Goal: Find specific page/section: Find specific page/section

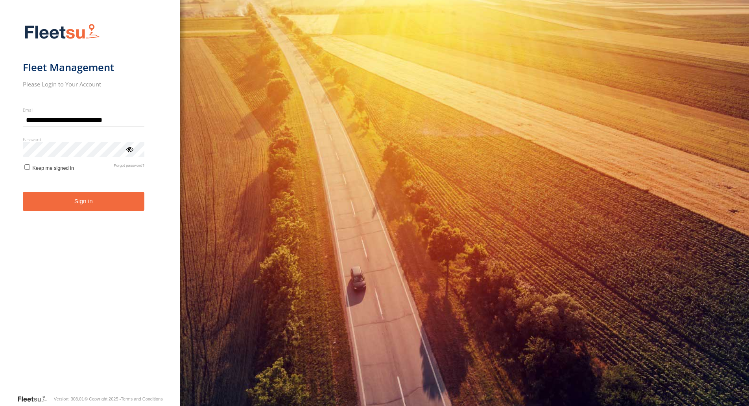
click at [111, 206] on button "Sign in" at bounding box center [84, 201] width 122 height 19
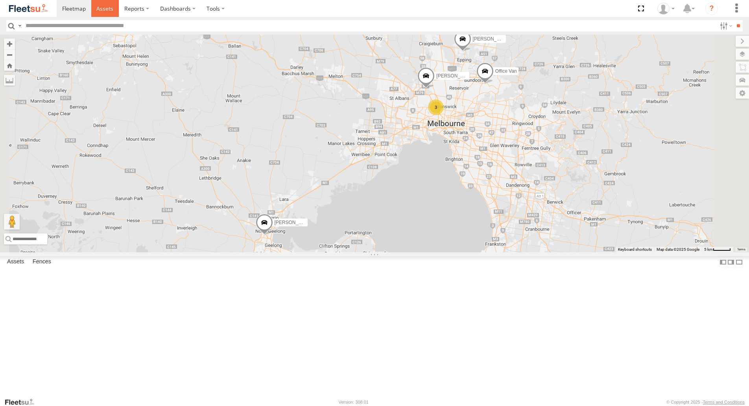
click at [100, 14] on link at bounding box center [105, 8] width 28 height 17
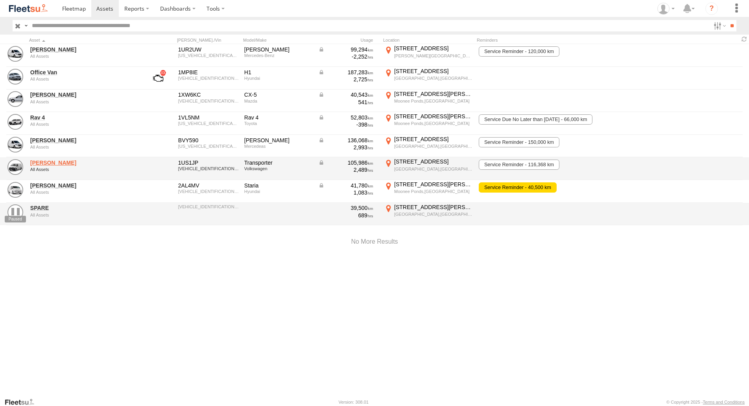
click at [50, 162] on link "[PERSON_NAME]" at bounding box center [84, 162] width 108 height 7
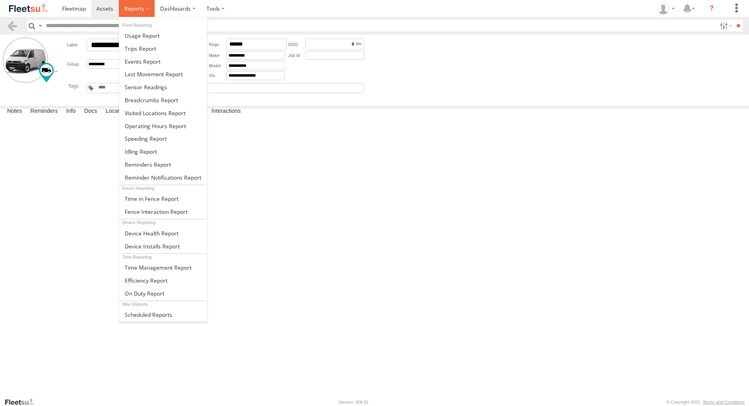
click at [133, 10] on span at bounding box center [134, 8] width 20 height 7
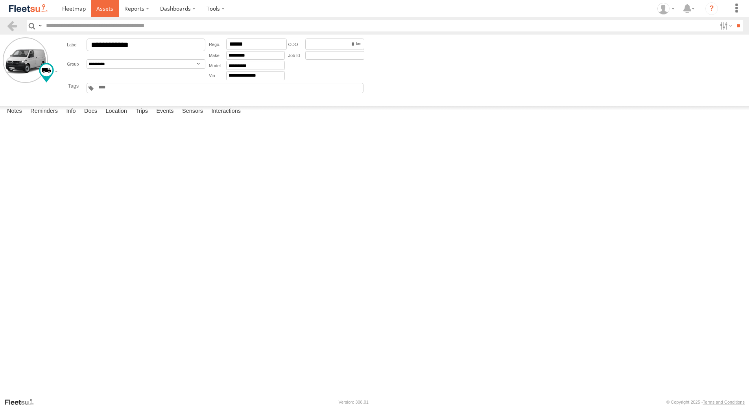
drag, startPoint x: 101, startPoint y: 5, endPoint x: 105, endPoint y: 8, distance: 4.4
click at [102, 6] on span at bounding box center [104, 8] width 17 height 7
